Goal: Find specific page/section: Find specific page/section

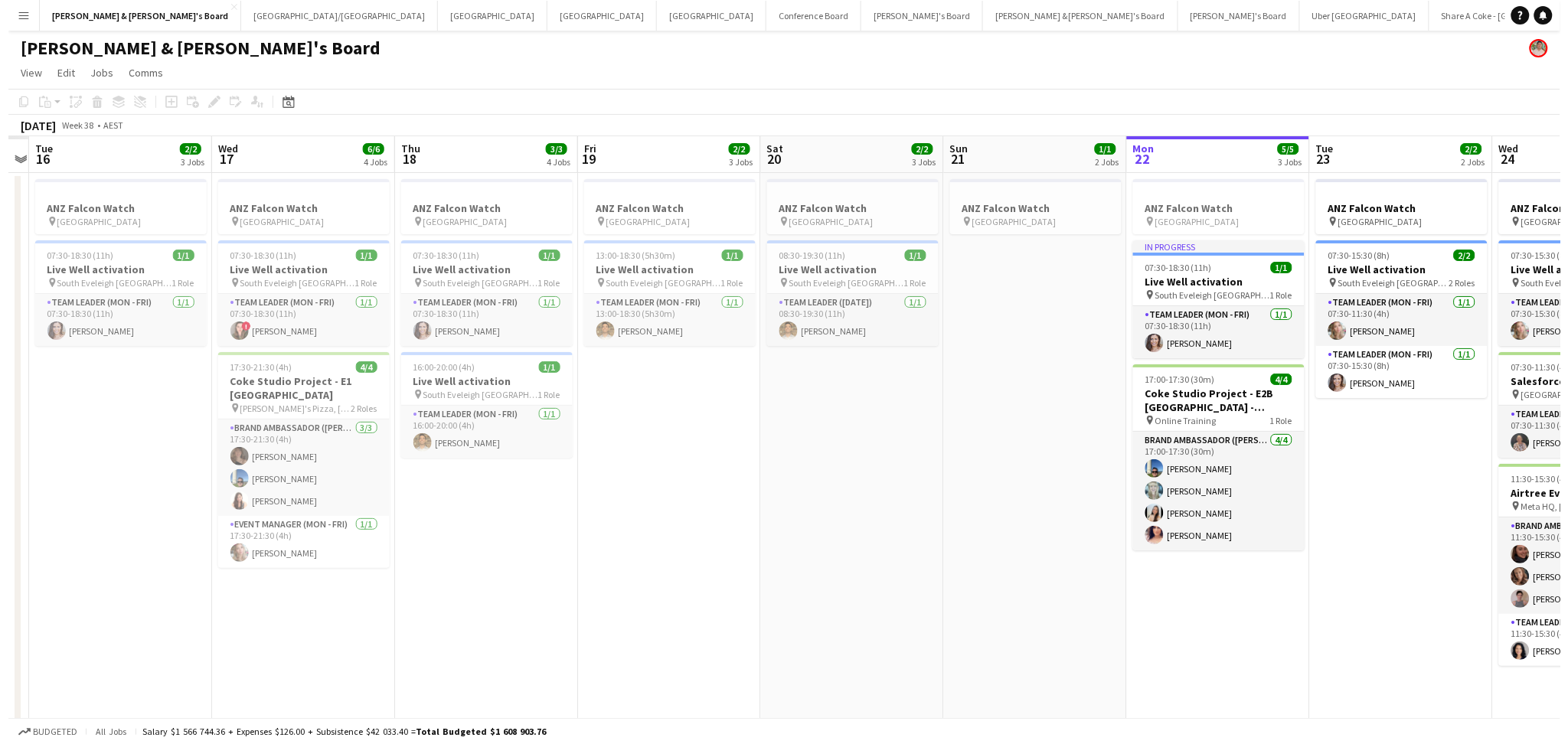
scroll to position [0, 458]
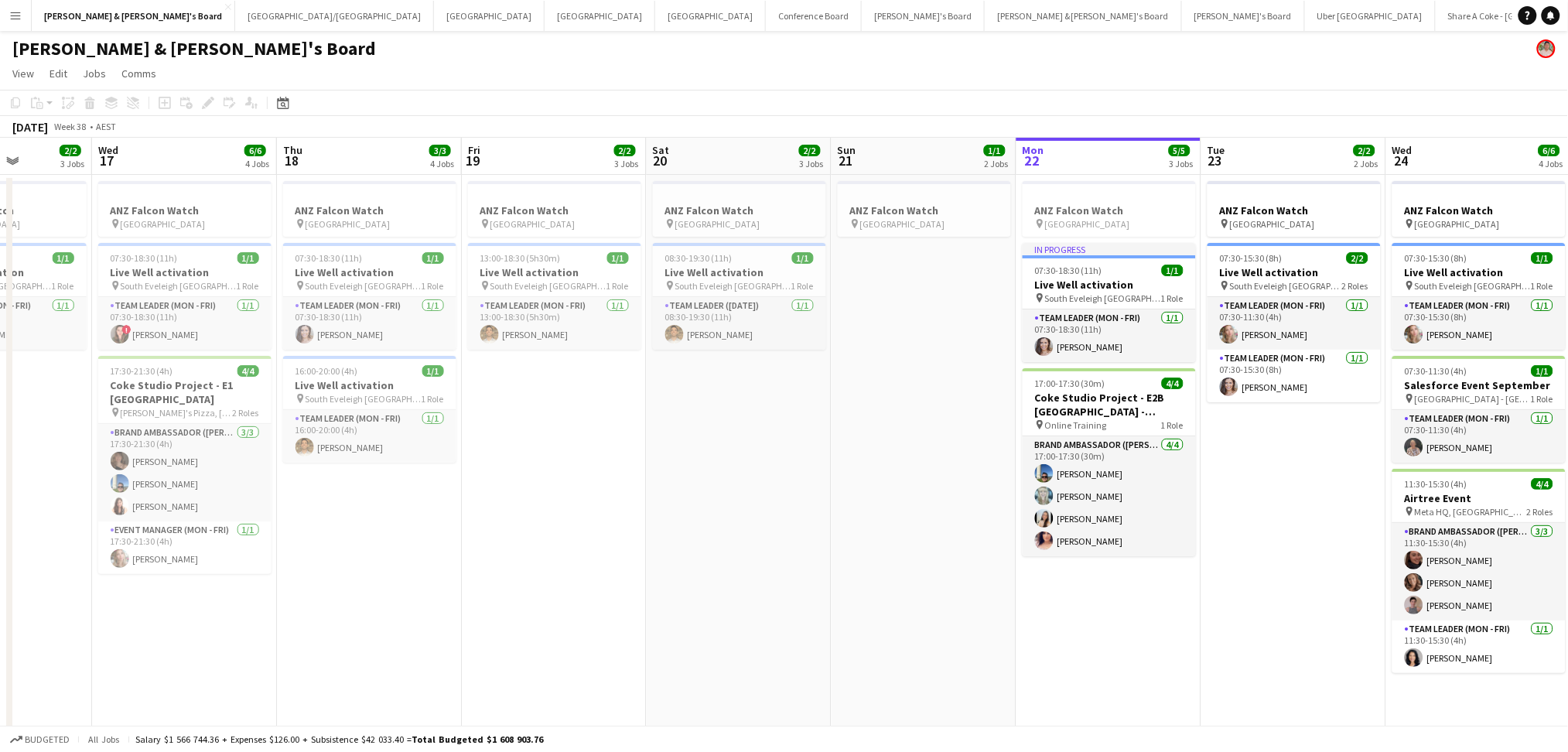
drag, startPoint x: 476, startPoint y: 620, endPoint x: 753, endPoint y: 620, distance: 277.0
click at [753, 620] on app-calendar-viewport "Sun 14 Mon 15 Tue 16 2/2 3 Jobs Wed 17 6/6 4 Jobs Thu 18 3/3 4 Jobs Fri 19 2/2 …" at bounding box center [784, 544] width 1568 height 812
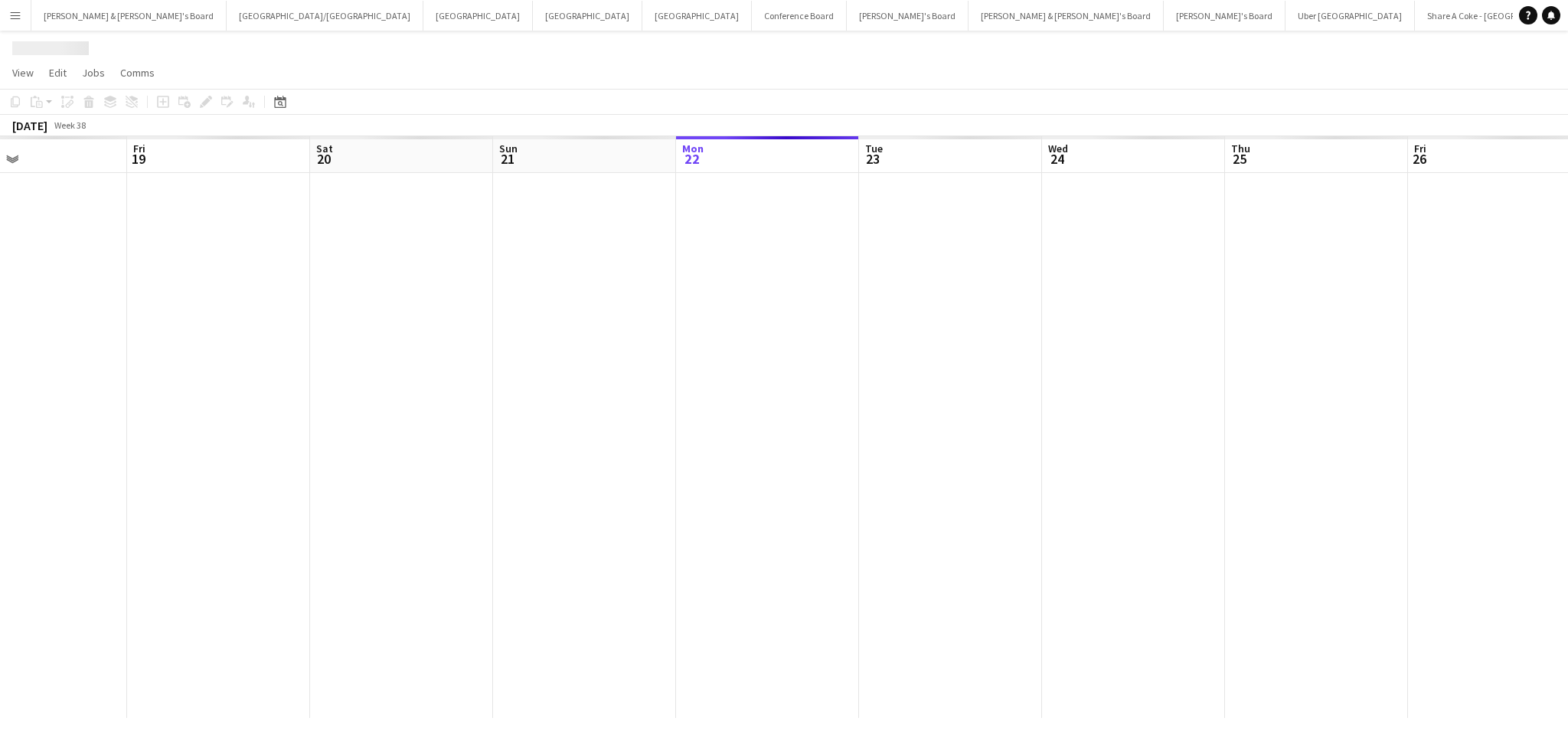
drag, startPoint x: 643, startPoint y: 481, endPoint x: 1141, endPoint y: 478, distance: 498.0
click at [1141, 478] on app-calendar-viewport "Tue 16 Wed 17 Thu 18 Fri 19 Sat 20 Sun 21 Mon 22 Tue 23 Wed 24 Thu 25 Fri 26 Sa…" at bounding box center [784, 427] width 1568 height 582
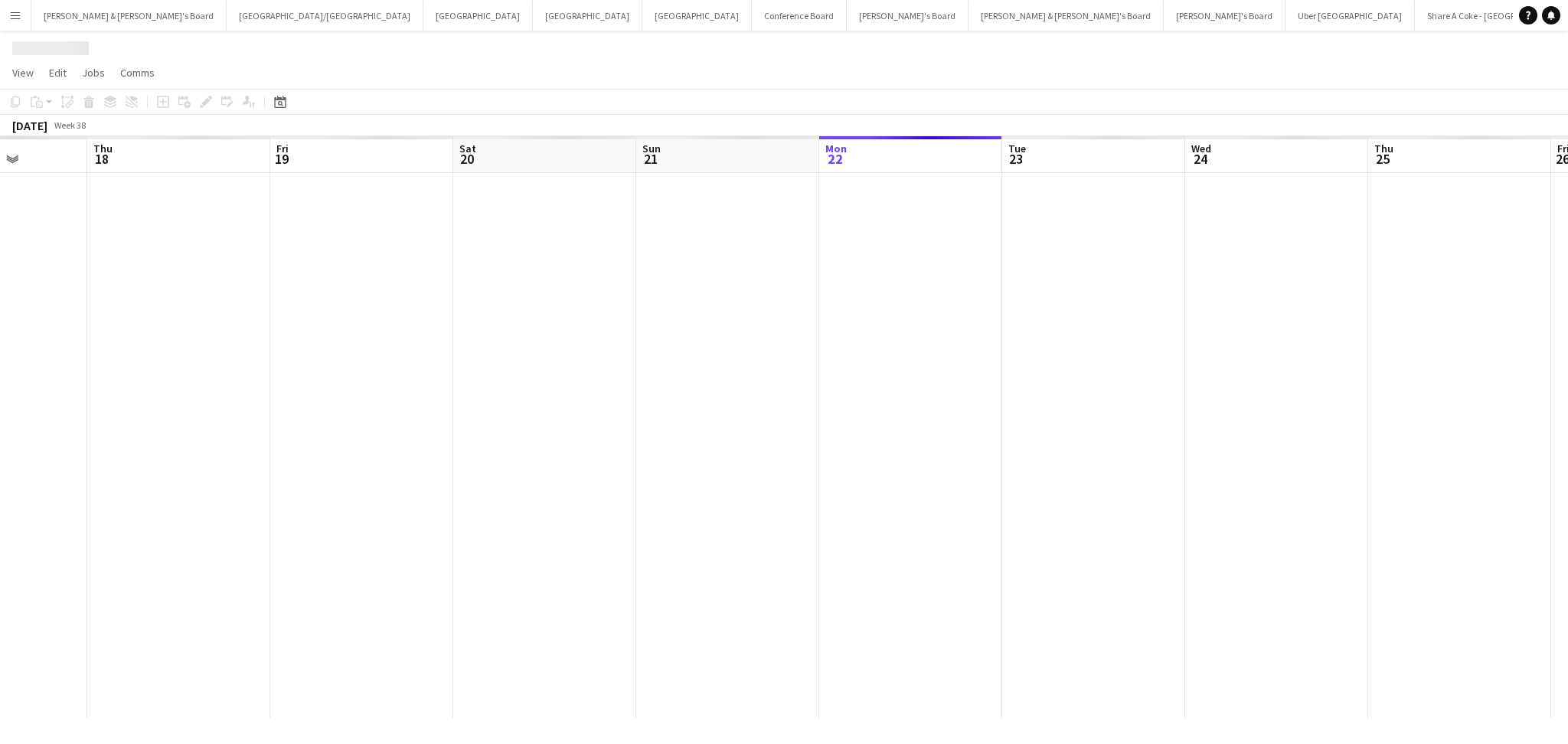
scroll to position [0, 383]
drag, startPoint x: 666, startPoint y: 481, endPoint x: 884, endPoint y: 483, distance: 218.0
click at [884, 483] on app-calendar-viewport "Mon 15 Tue 16 Wed 17 Thu 18 Fri 19 Sat 20 Sun 21 Mon 22 Tue 23 Wed 24 Thu 25 Fr…" at bounding box center [784, 427] width 1568 height 582
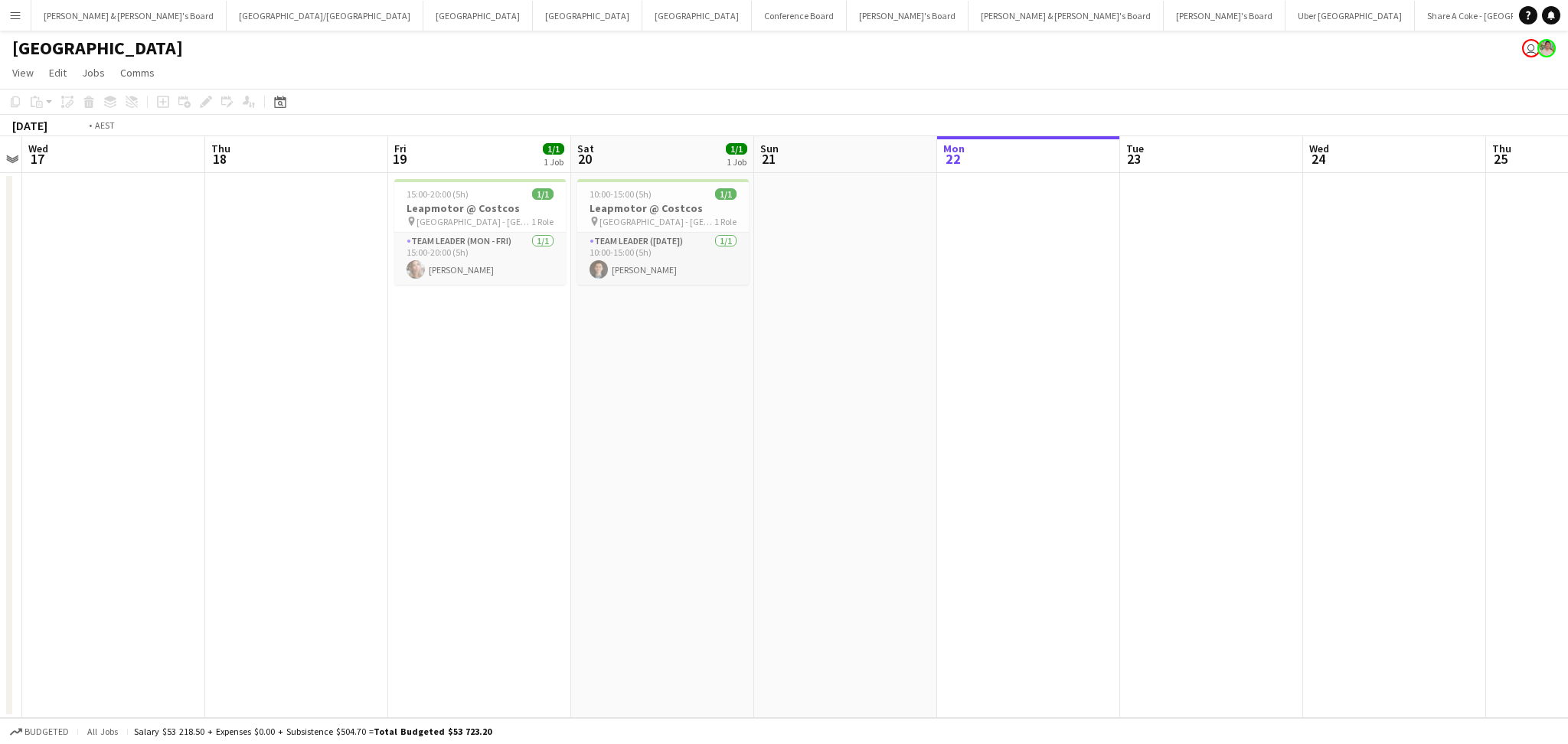
drag, startPoint x: 239, startPoint y: 459, endPoint x: 644, endPoint y: 460, distance: 405.0
click at [644, 460] on app-calendar-viewport "Mon 15 Tue 16 Wed 17 Thu 18 Fri 19 1/1 1 Job Sat 20 1/1 1 Job Sun 21 Mon 22 Tue…" at bounding box center [784, 427] width 1568 height 582
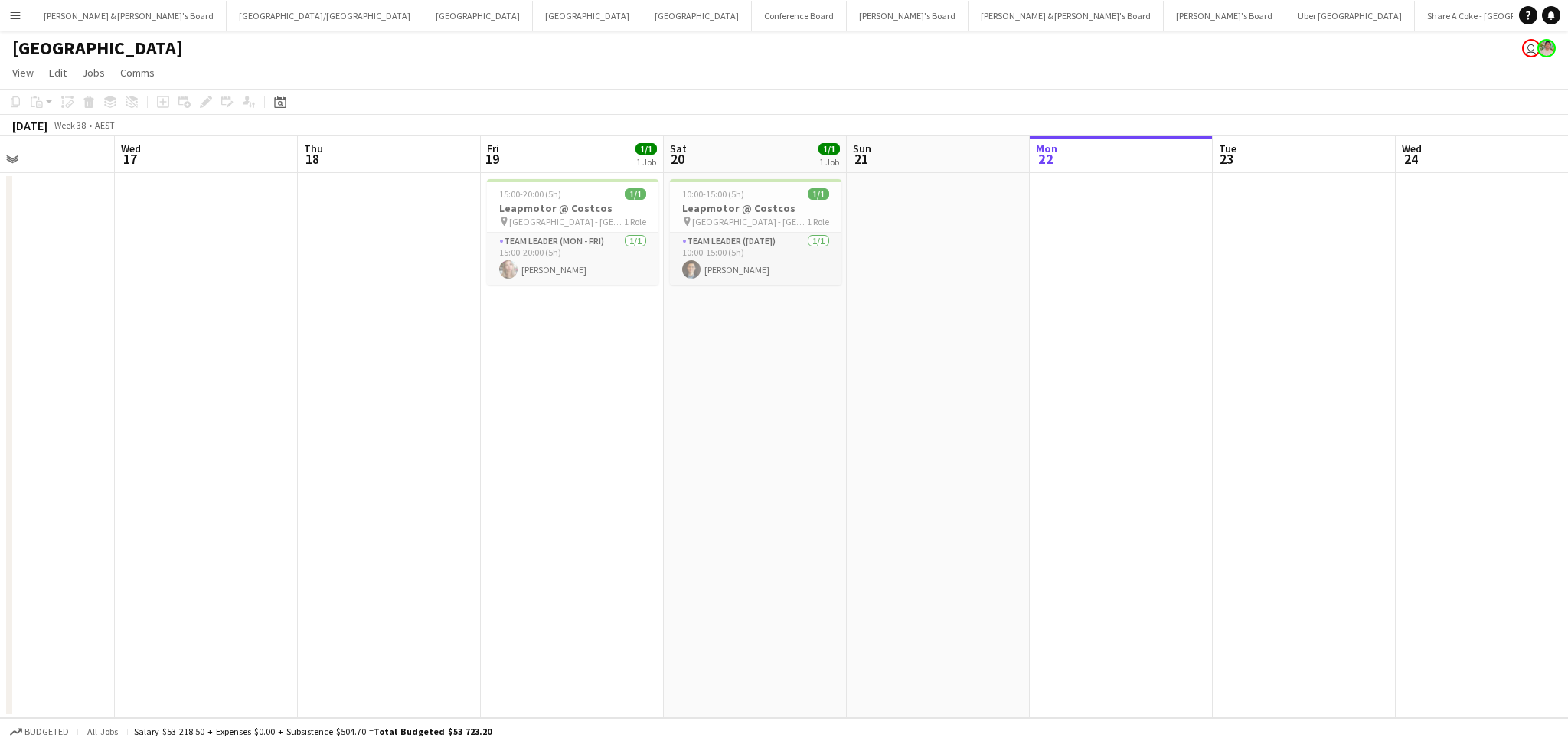
drag, startPoint x: 1066, startPoint y: 482, endPoint x: 788, endPoint y: 470, distance: 278.3
click at [788, 470] on app-calendar-viewport "Sat 13 1/1 1 Job Sun 14 Mon 15 Tue 16 Wed 17 Thu 18 Fri 19 1/1 1 Job Sat 20 1/1…" at bounding box center [784, 427] width 1568 height 582
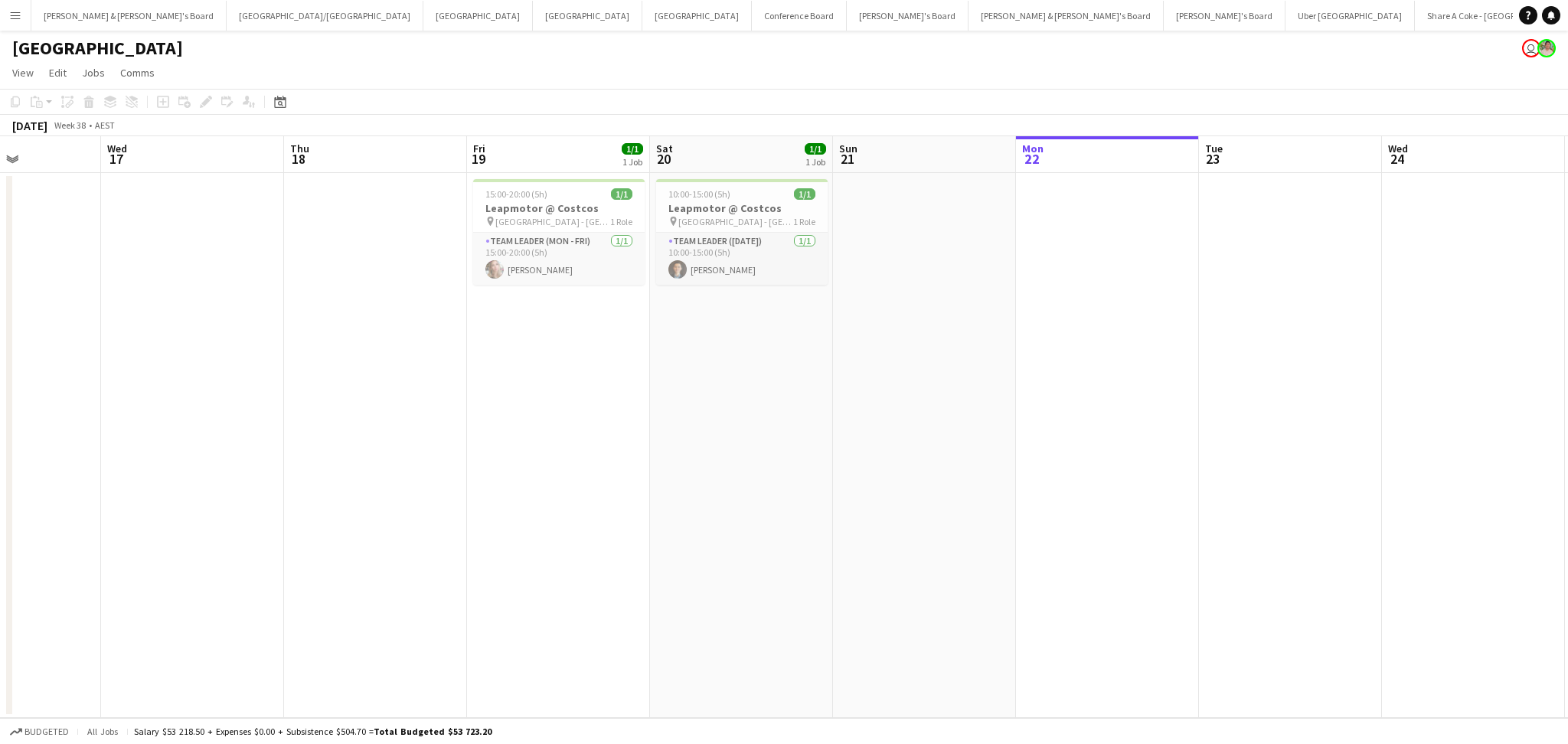
scroll to position [0, 535]
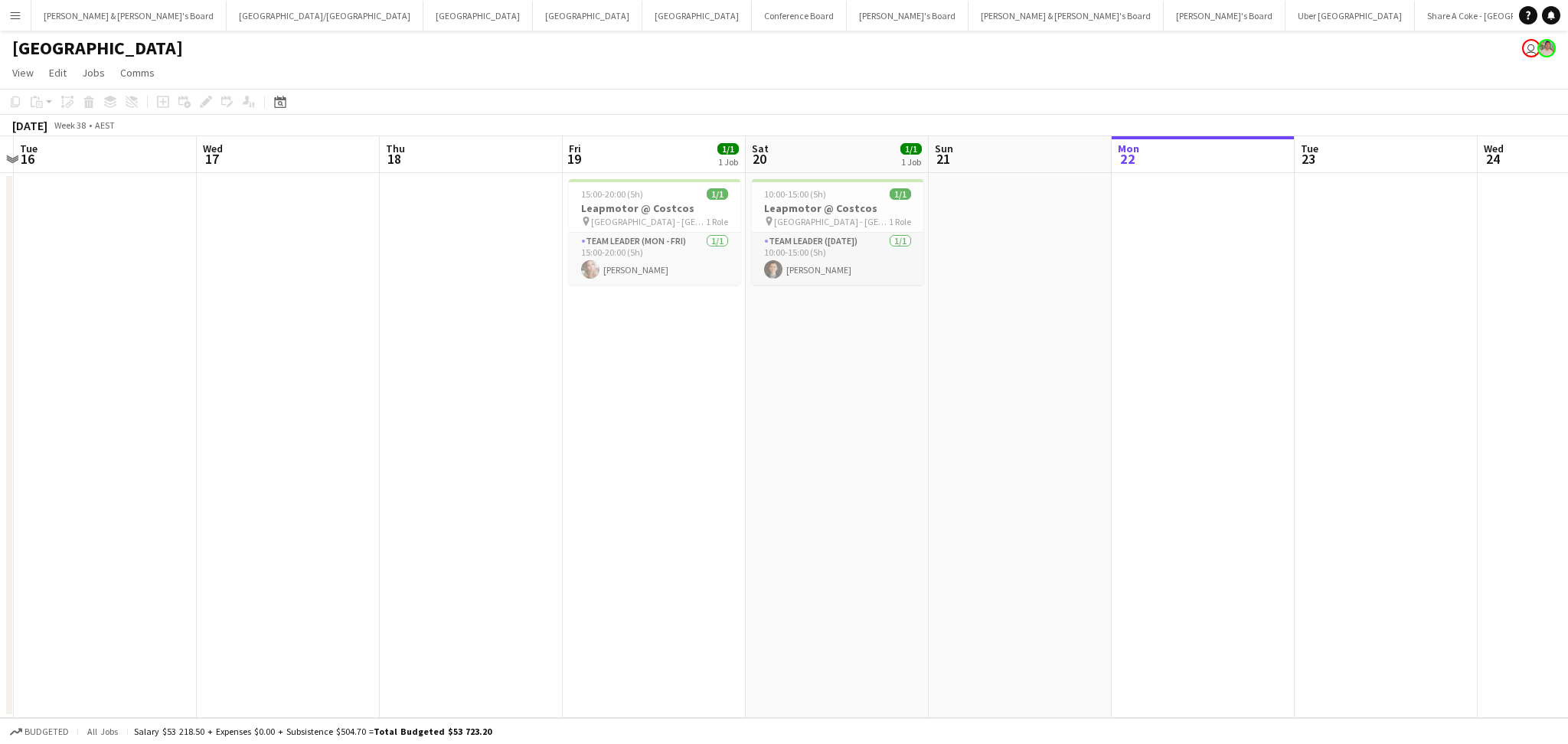
drag, startPoint x: 1129, startPoint y: 498, endPoint x: 483, endPoint y: 484, distance: 646.2
click at [483, 484] on app-calendar-viewport "Sat 13 1/1 1 Job Sun 14 Mon 15 Tue 16 Wed 17 Thu 18 Fri 19 1/1 1 Job Sat 20 1/1…" at bounding box center [784, 427] width 1568 height 582
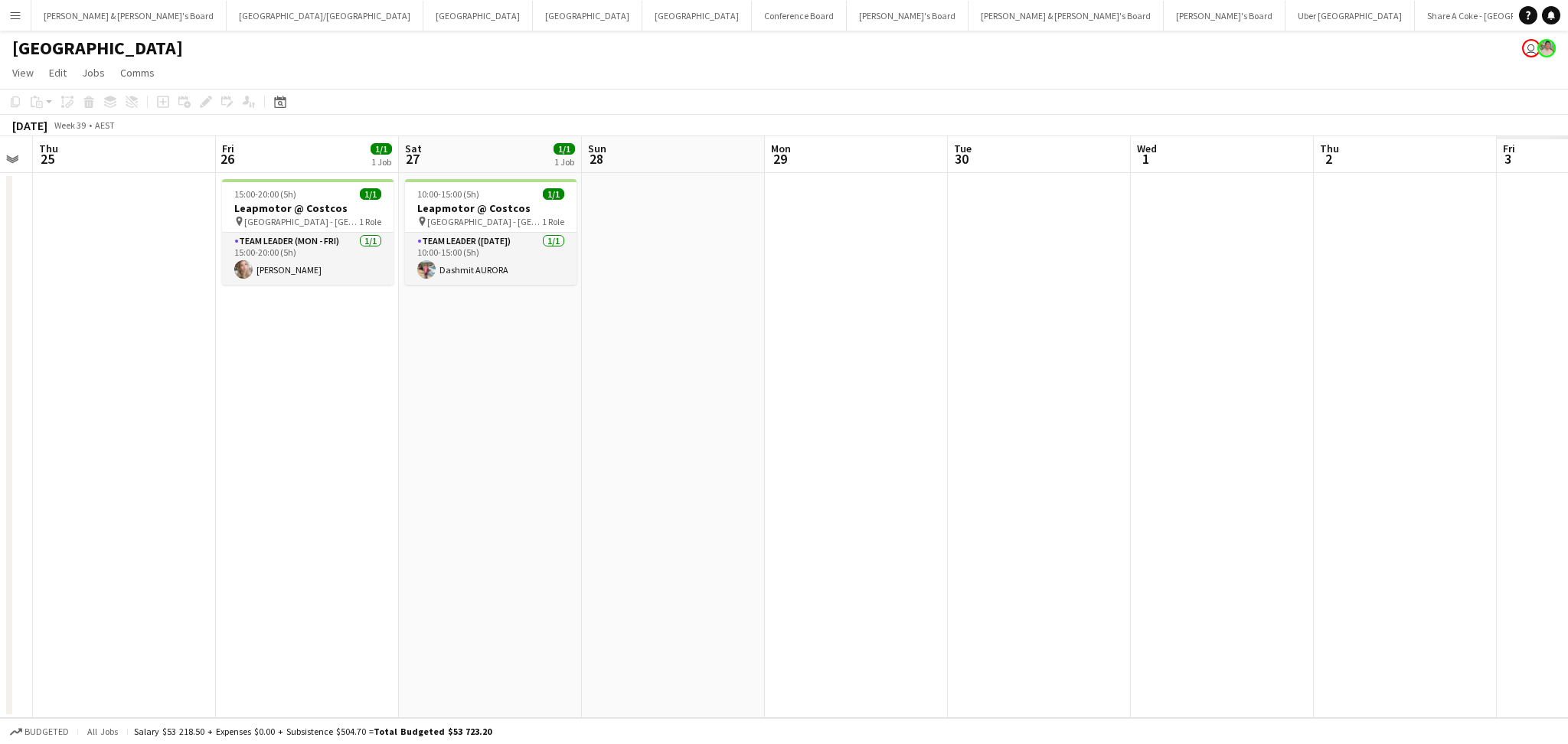
drag, startPoint x: 1046, startPoint y: 504, endPoint x: 395, endPoint y: 505, distance: 651.0
click at [395, 505] on app-calendar-viewport "Sun 21 Mon 22 Tue 23 Wed 24 Thu 25 Fri 26 1/1 1 Job Sat 27 1/1 1 Job Sun 28 Mon…" at bounding box center [784, 427] width 1568 height 582
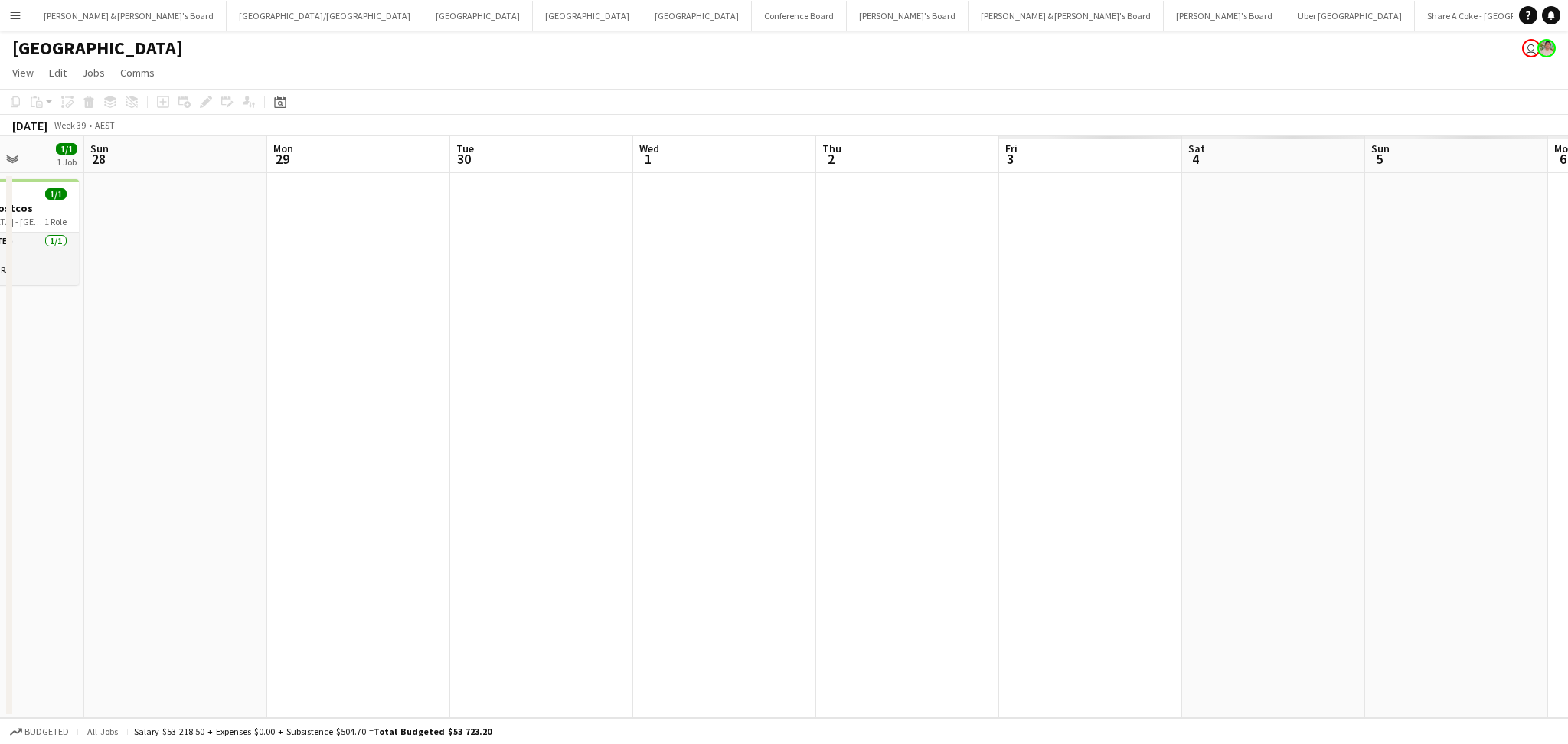
drag, startPoint x: 1029, startPoint y: 546, endPoint x: 286, endPoint y: 471, distance: 746.8
click at [275, 475] on app-calendar-viewport "Wed 24 Thu 25 Fri 26 1/1 1 Job Sat 27 1/1 1 Job Sun 28 Mon 29 Tue 30 Wed 1 Thu …" at bounding box center [784, 427] width 1568 height 582
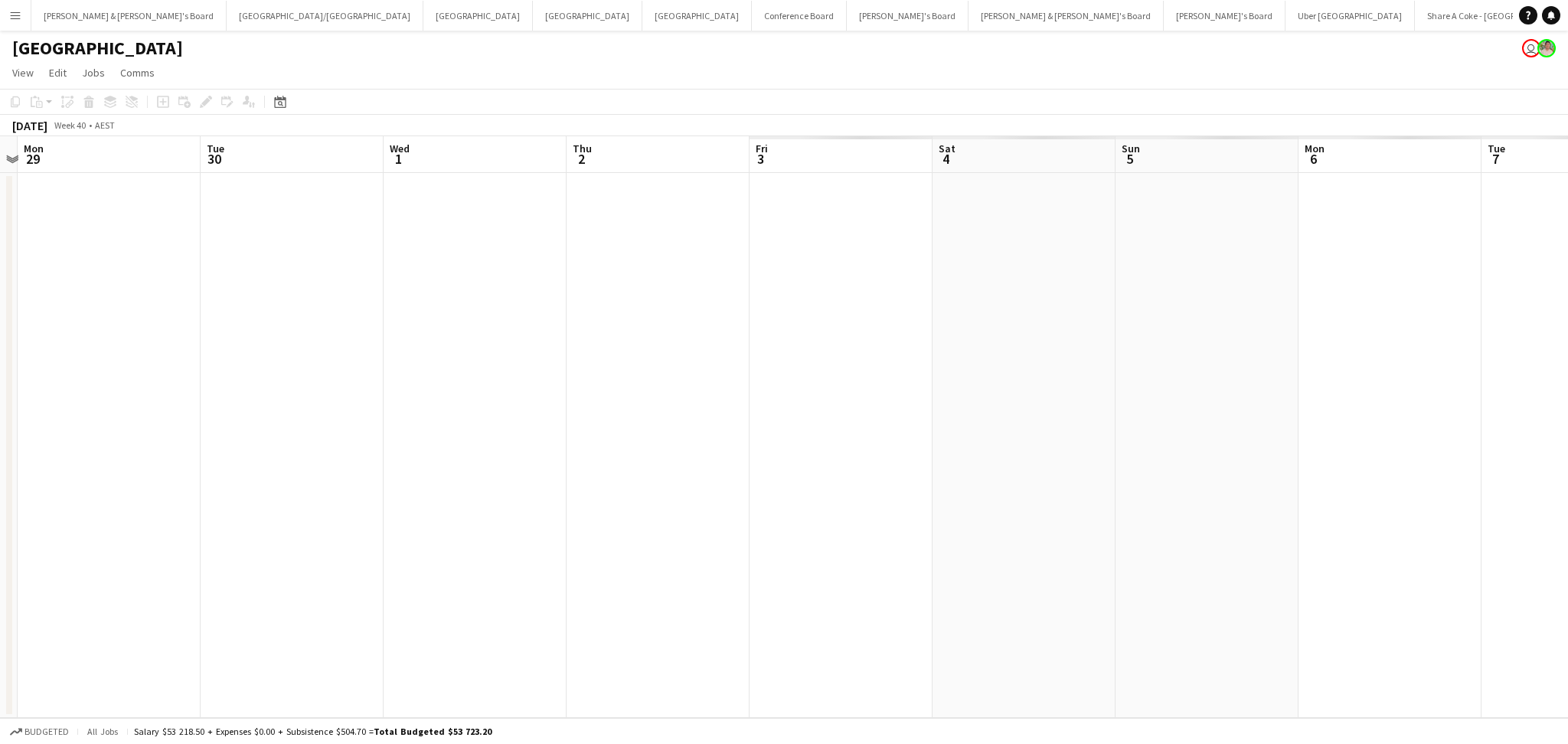
drag, startPoint x: 784, startPoint y: 502, endPoint x: 491, endPoint y: 488, distance: 293.3
click at [491, 488] on app-calendar-viewport "Fri 26 1/1 1 Job Sat 27 1/1 1 Job Sun 28 Mon 29 Tue 30 Wed 1 Thu 2 Fri 3 Sat 4 …" at bounding box center [784, 427] width 1568 height 582
